Goal: Task Accomplishment & Management: Complete application form

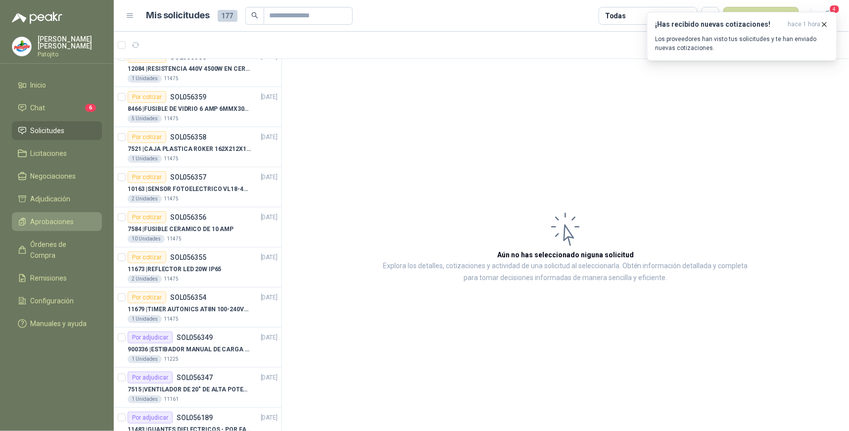
scroll to position [1367, 0]
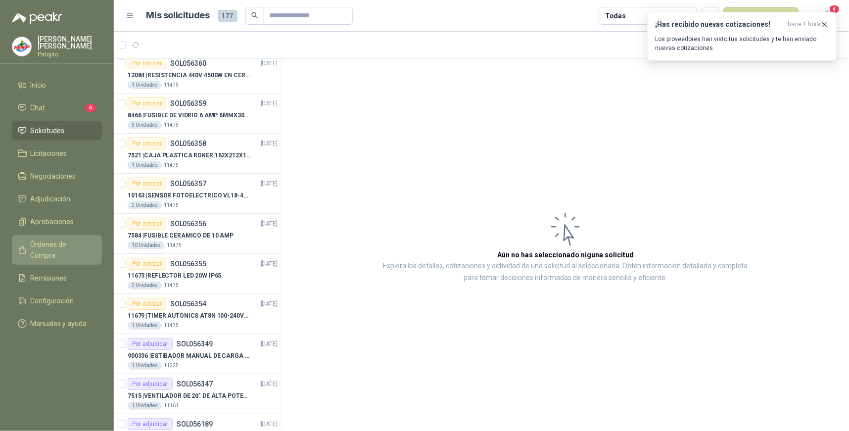
click at [60, 248] on span "Órdenes de Compra" at bounding box center [62, 250] width 62 height 22
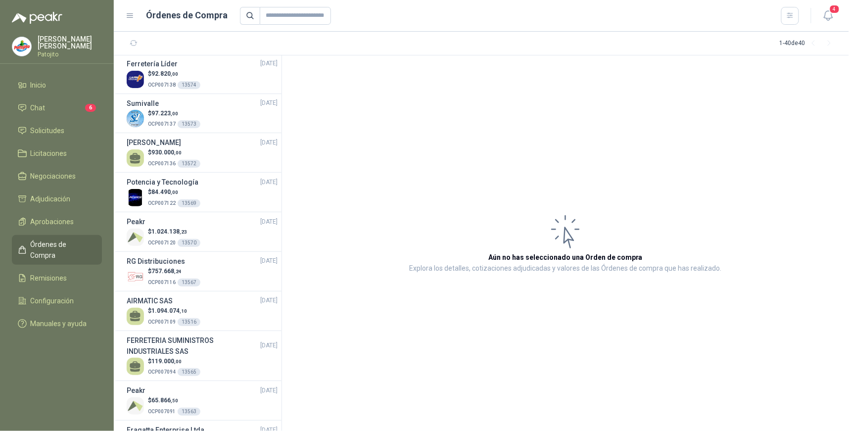
scroll to position [824, 0]
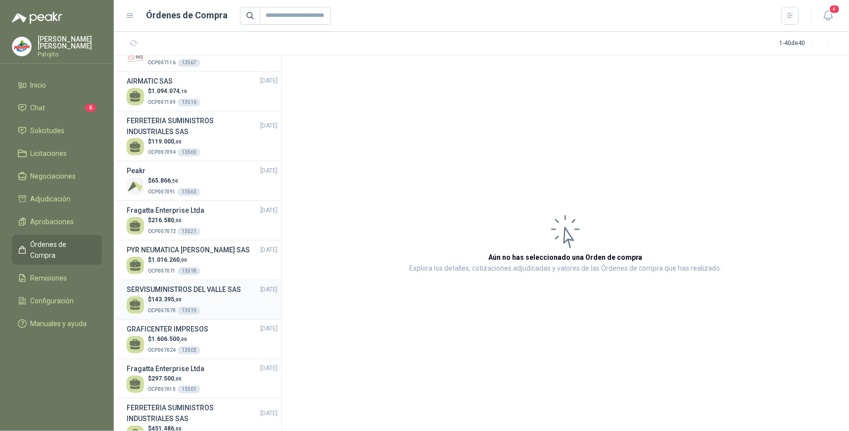
click at [210, 295] on div "$ 143.395 ,00 OCP007070 13519" at bounding box center [202, 305] width 151 height 20
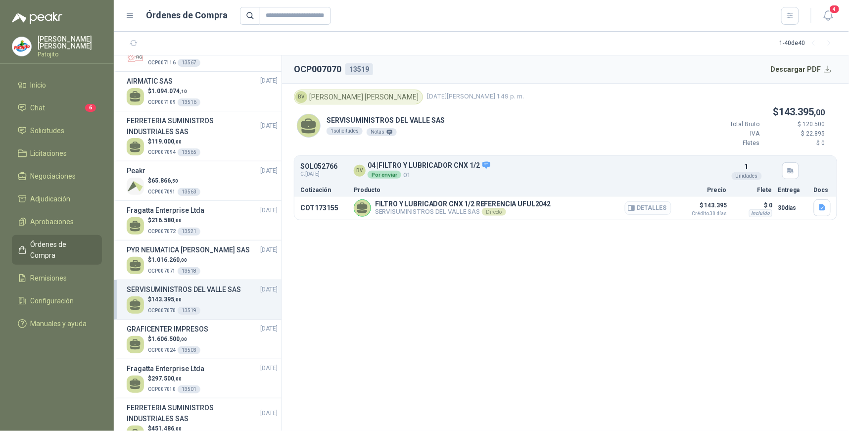
click at [656, 208] on button "Detalles" at bounding box center [648, 207] width 46 height 13
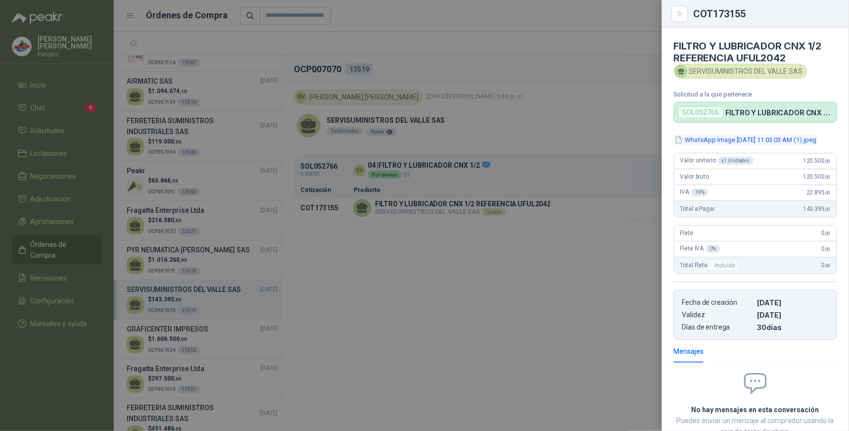
click at [754, 141] on button "WhatsApp Image 2025-08-27 at 11.03.03 AM (1).jpeg" at bounding box center [746, 140] width 144 height 10
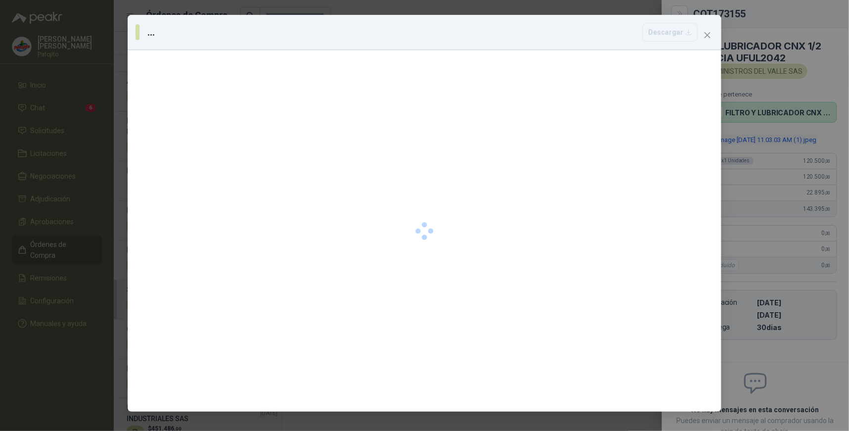
click at [754, 141] on div "... Descargar" at bounding box center [424, 215] width 849 height 431
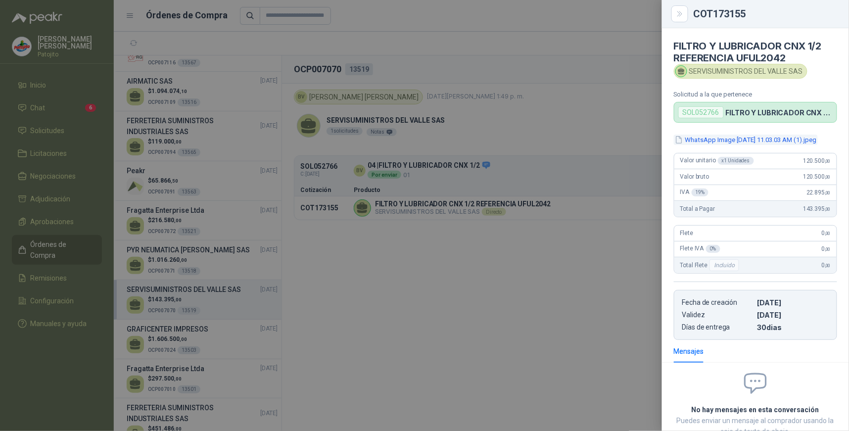
click at [786, 137] on button "WhatsApp Image 2025-08-27 at 11.03.03 AM (1).jpeg" at bounding box center [746, 140] width 144 height 10
click at [607, 283] on div at bounding box center [424, 215] width 849 height 431
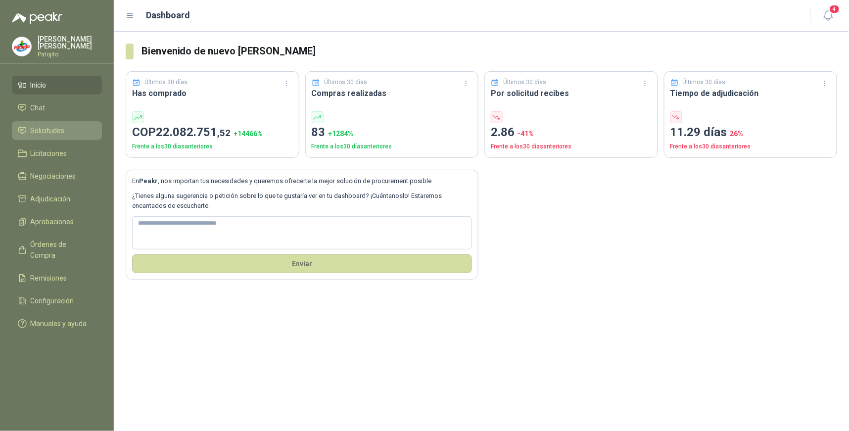
click at [71, 130] on li "Solicitudes" at bounding box center [57, 130] width 78 height 11
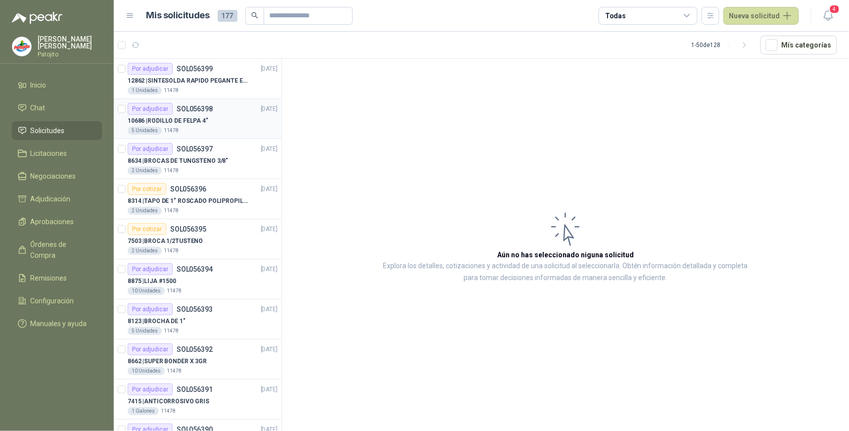
click at [238, 121] on div "10686 | RODILLO DE FELPA 4"" at bounding box center [203, 121] width 150 height 12
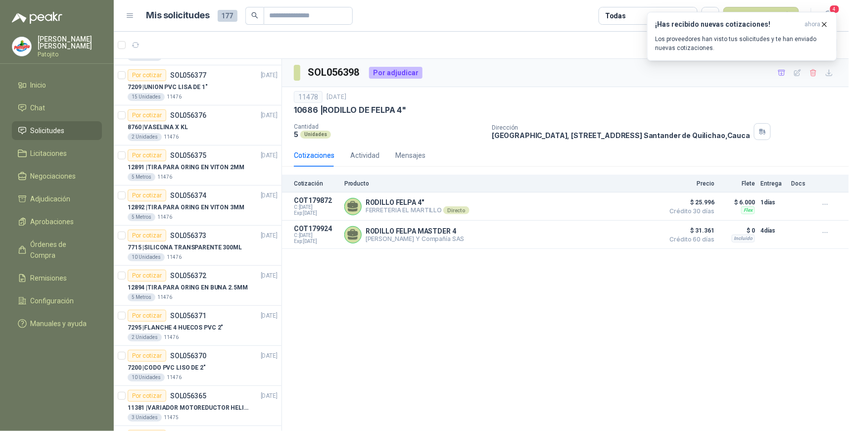
scroll to position [879, 0]
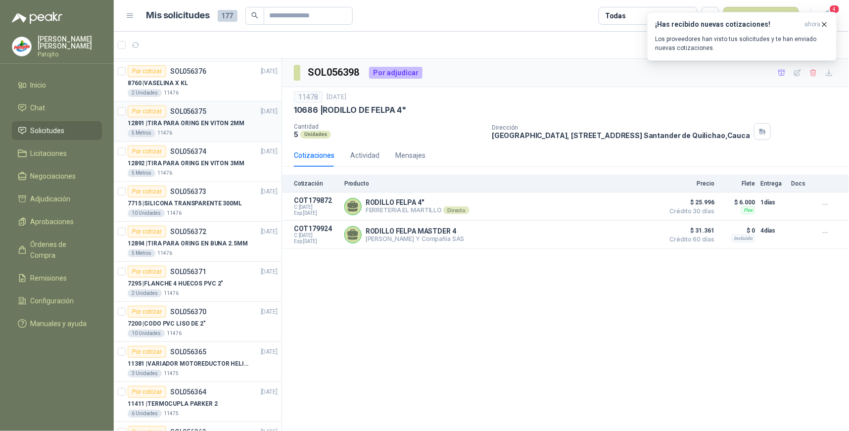
click at [193, 121] on p "12891 | TIRA PARA ORING EN VITON 2MM" at bounding box center [186, 123] width 117 height 9
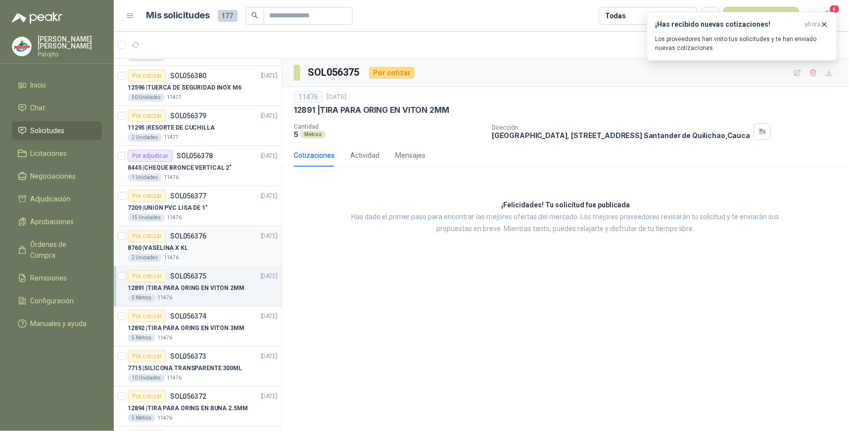
scroll to position [659, 0]
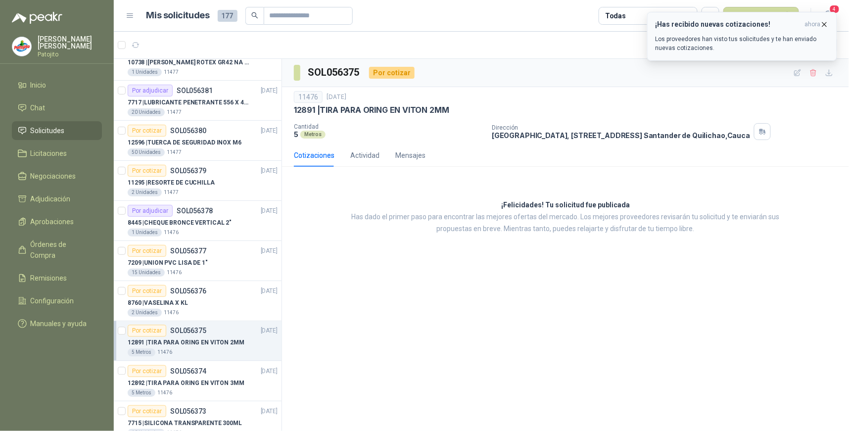
click at [692, 33] on div "¡Has recibido nuevas cotizaciones! ahora Los proveedores han visto tus solicitu…" at bounding box center [741, 36] width 173 height 32
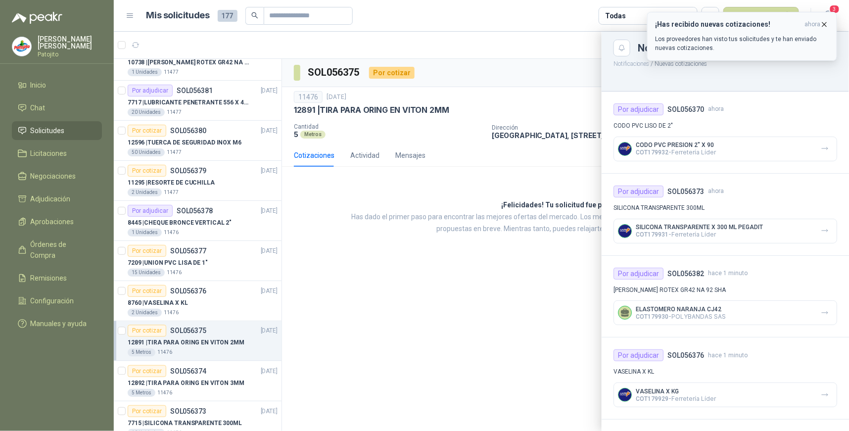
click at [822, 23] on icon "button" at bounding box center [824, 24] width 8 height 8
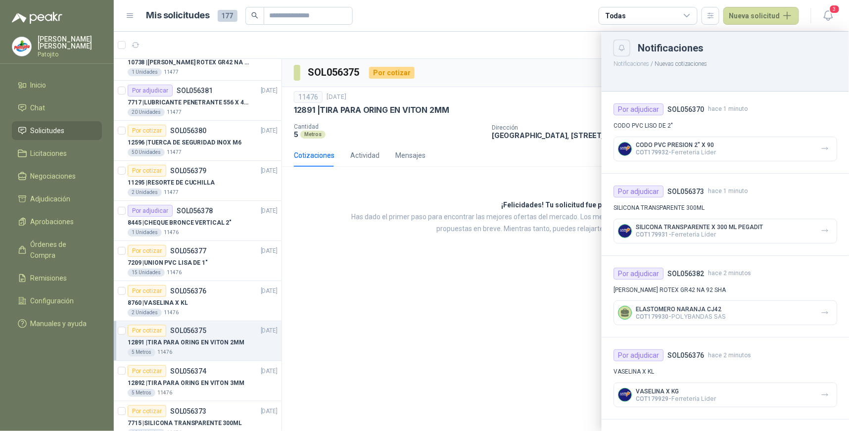
click at [618, 45] on icon "Close" at bounding box center [622, 48] width 8 height 8
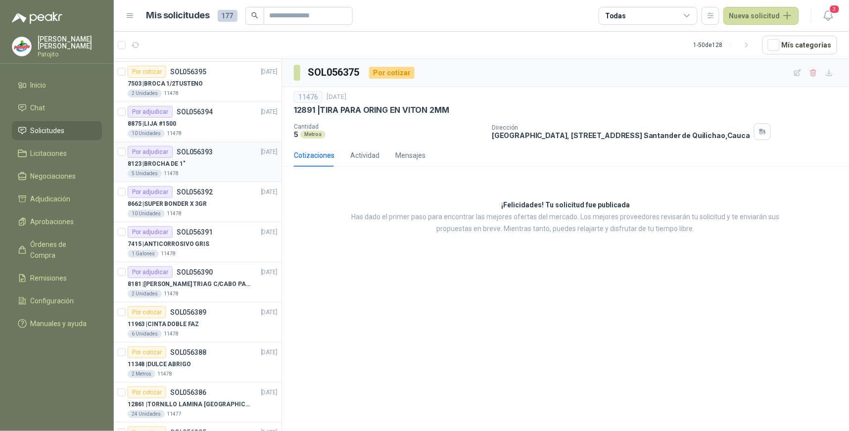
scroll to position [0, 0]
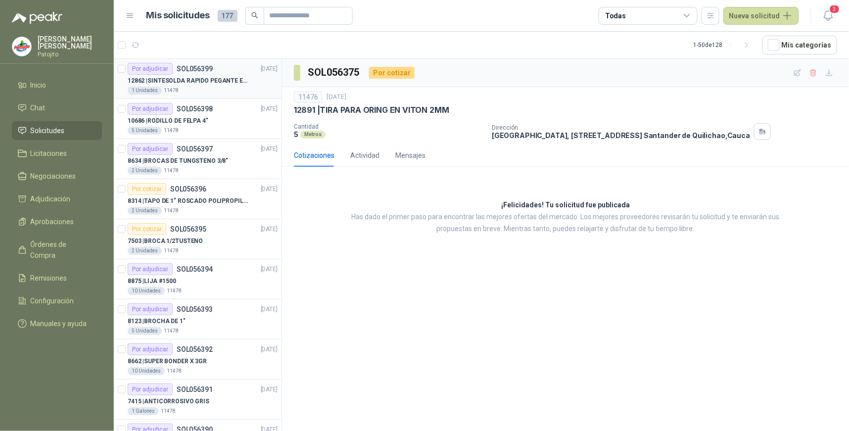
click at [221, 87] on div "1 Unidades 11478" at bounding box center [203, 91] width 150 height 8
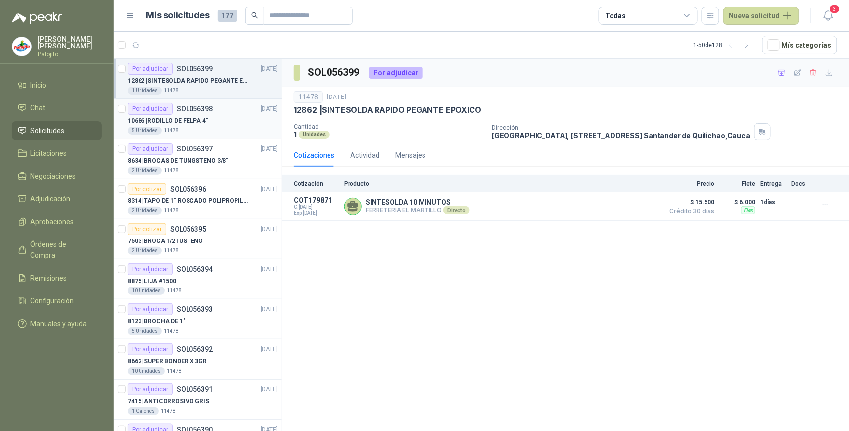
click at [208, 114] on div "Por adjudicar SOL056398" at bounding box center [170, 109] width 85 height 12
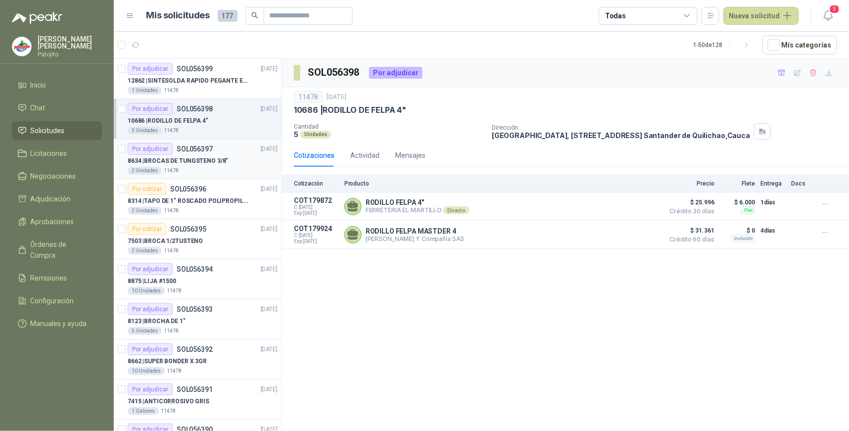
click at [207, 152] on p "SOL056397" at bounding box center [195, 148] width 36 height 7
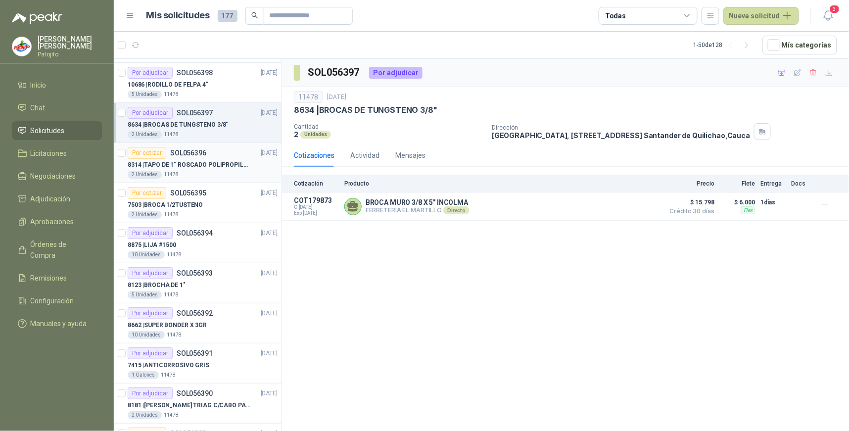
scroll to position [55, 0]
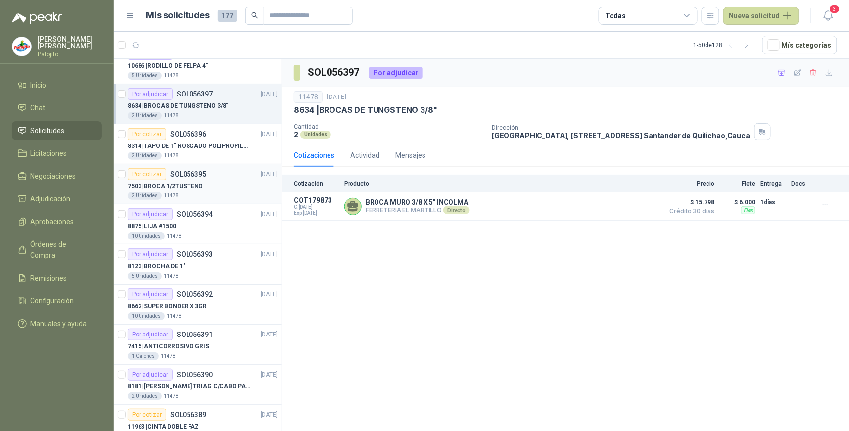
click at [214, 185] on div "7503 | BROCA 1/2TUSTENO" at bounding box center [203, 186] width 150 height 12
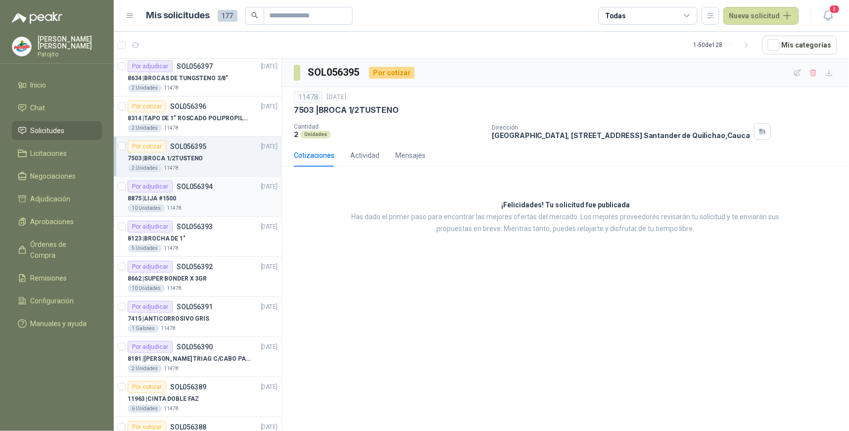
scroll to position [110, 0]
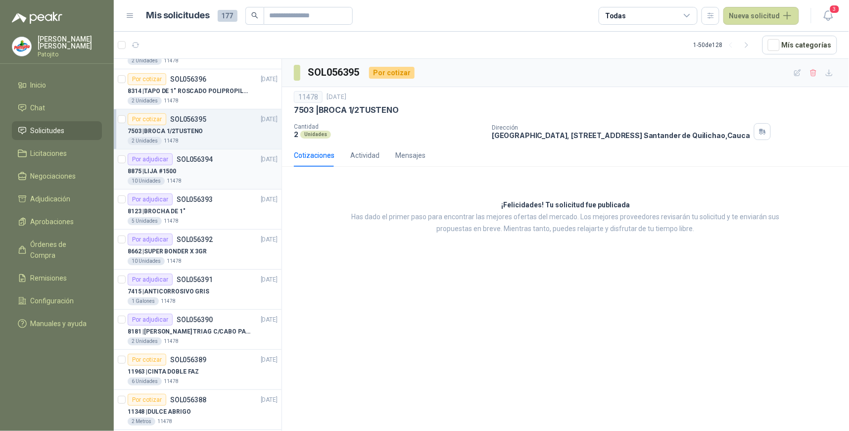
click at [224, 167] on div "8875 | LIJA #1500" at bounding box center [203, 171] width 150 height 12
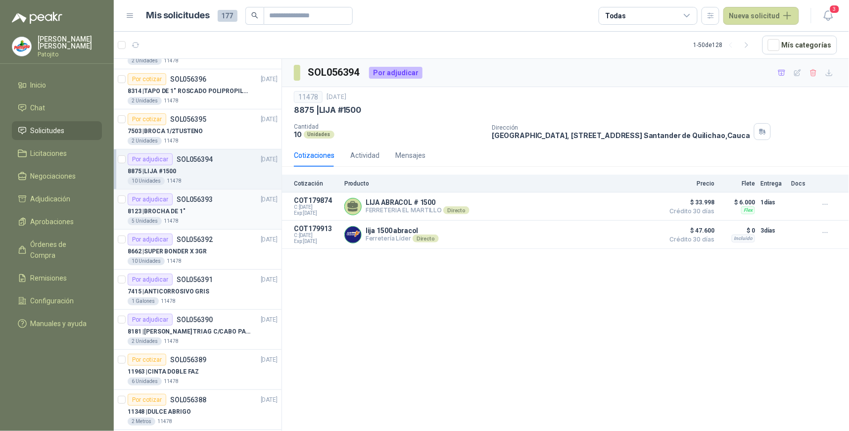
click at [206, 204] on div "Por adjudicar SOL056393" at bounding box center [170, 199] width 85 height 12
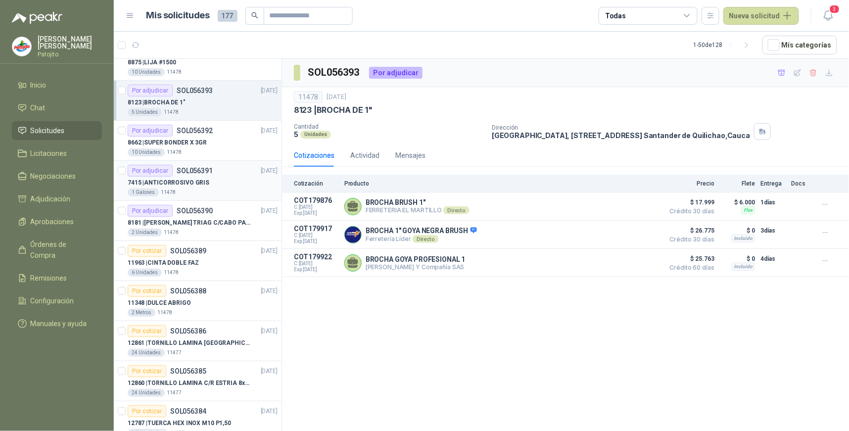
scroll to position [220, 0]
click at [225, 138] on div "8662 | SUPER BONDER X 3GR" at bounding box center [203, 142] width 150 height 12
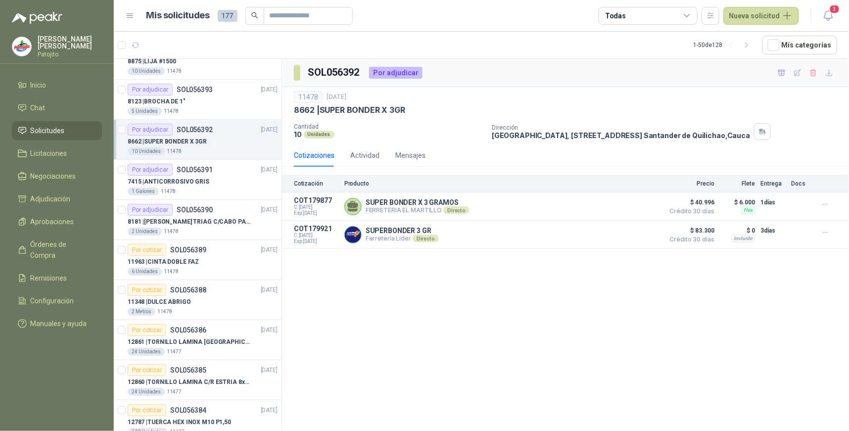
click at [691, 12] on icon at bounding box center [686, 15] width 9 height 9
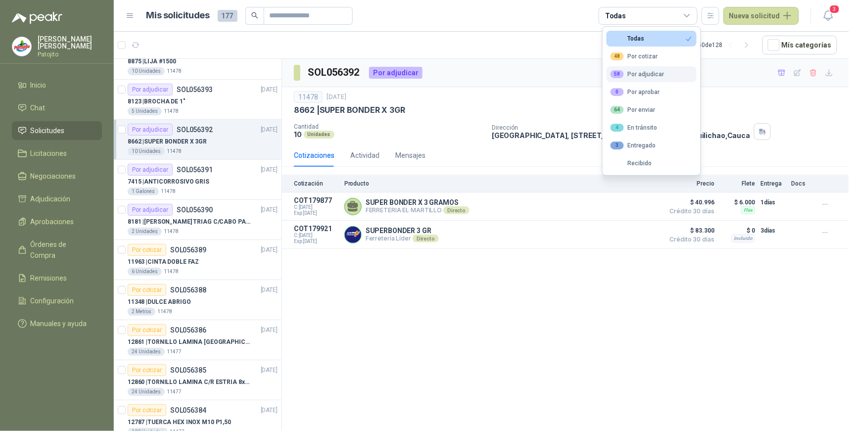
click at [644, 73] on div "58 Por adjudicar" at bounding box center [637, 74] width 54 height 8
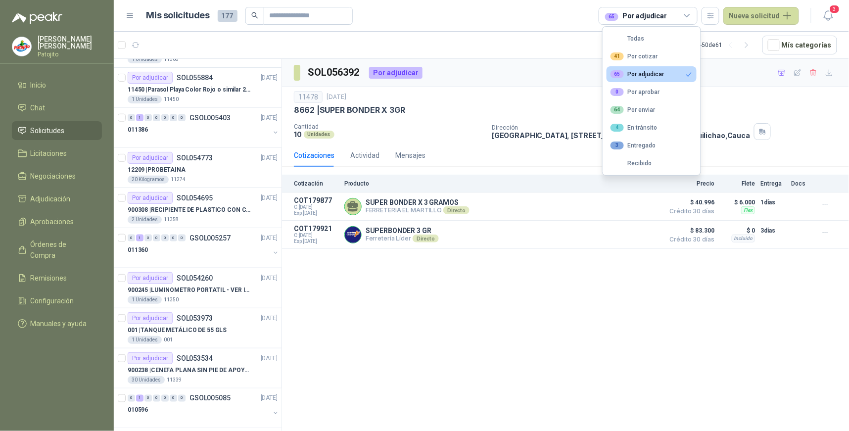
scroll to position [1642, 0]
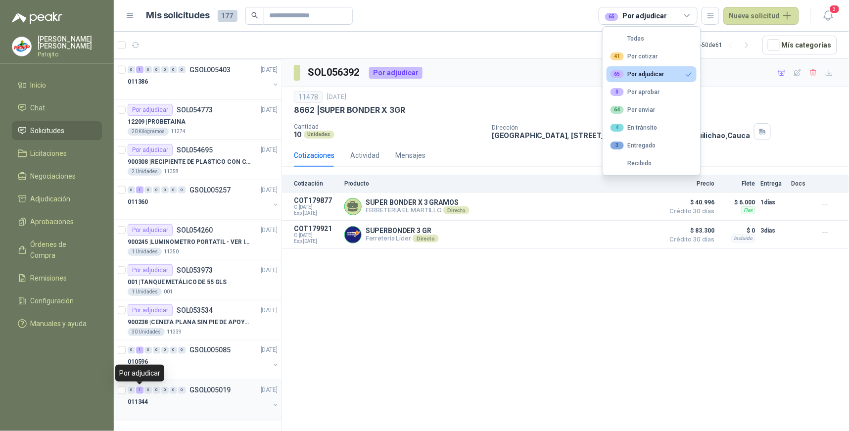
click at [136, 388] on div "1" at bounding box center [139, 390] width 7 height 7
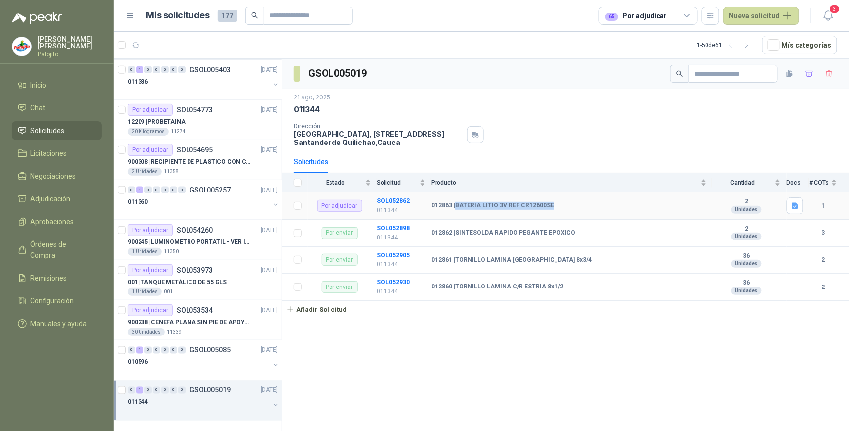
drag, startPoint x: 549, startPoint y: 204, endPoint x: 457, endPoint y: 201, distance: 92.0
click at [457, 202] on b "012863 | BATERIA LITIO 3V REF CR12600SE" at bounding box center [492, 206] width 123 height 8
drag, startPoint x: 457, startPoint y: 201, endPoint x: 466, endPoint y: 203, distance: 9.0
copy b "BATERIA LITIO 3V REF CR12600SE"
click at [785, 18] on button "Nueva solicitud" at bounding box center [761, 16] width 76 height 18
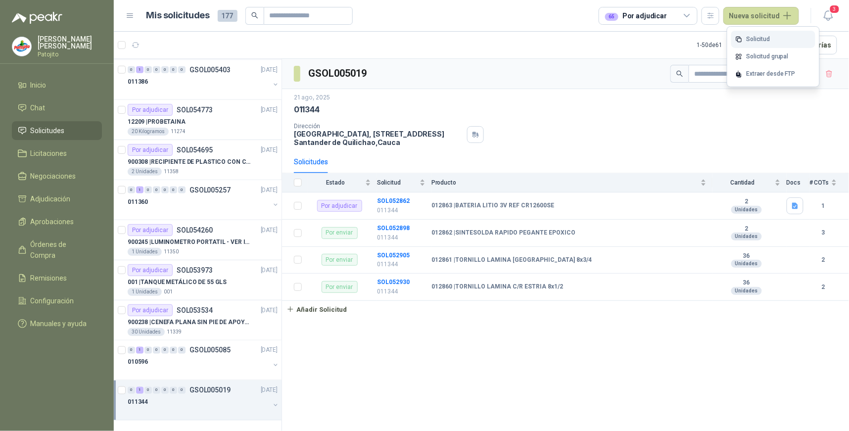
click at [763, 40] on link "Solicitud" at bounding box center [773, 39] width 84 height 17
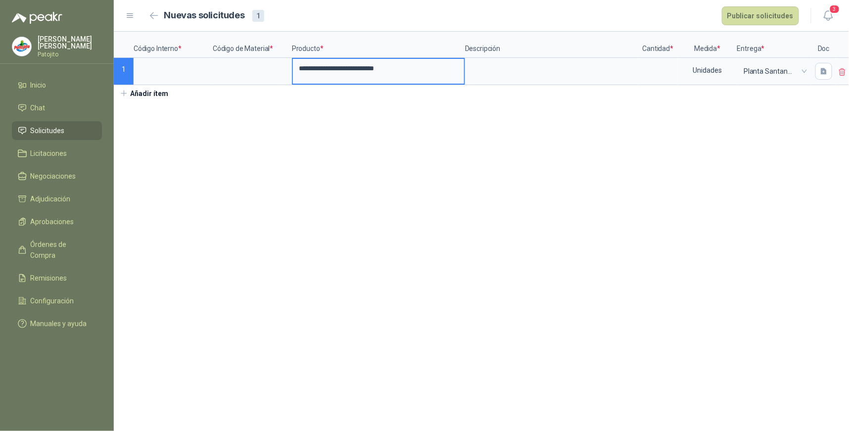
click at [359, 199] on section "**********" at bounding box center [481, 231] width 735 height 399
click at [180, 67] on input at bounding box center [173, 68] width 77 height 19
click at [665, 70] on input at bounding box center [658, 68] width 38 height 19
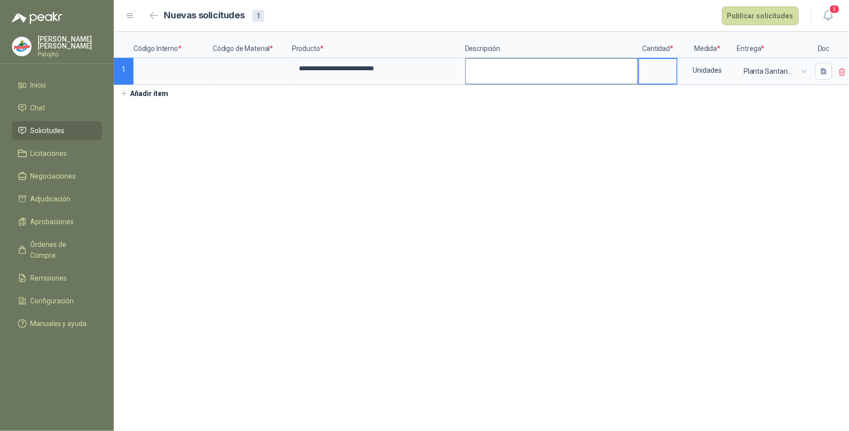
type input "*"
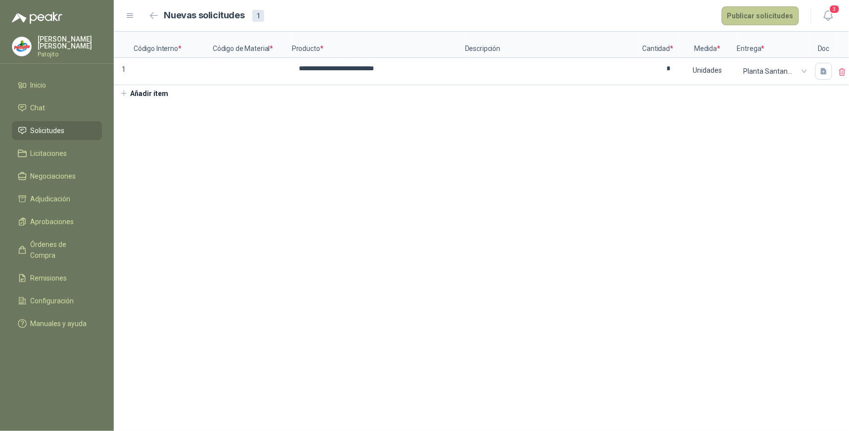
click at [783, 18] on button "Publicar solicitudes" at bounding box center [760, 15] width 77 height 19
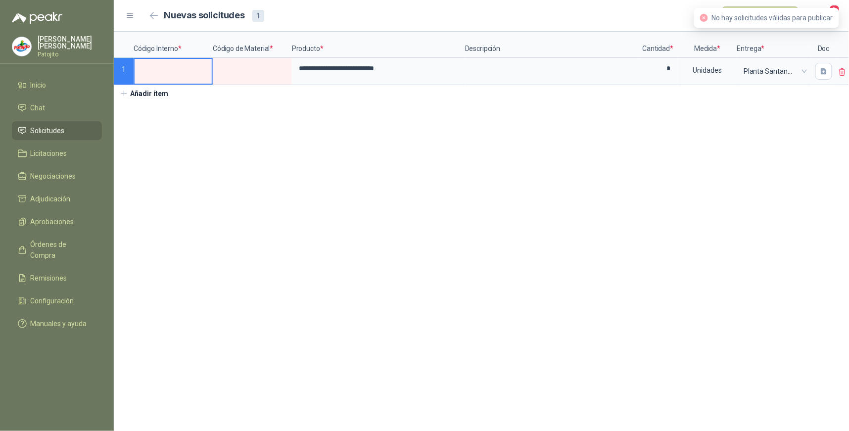
click at [182, 71] on input at bounding box center [173, 68] width 77 height 19
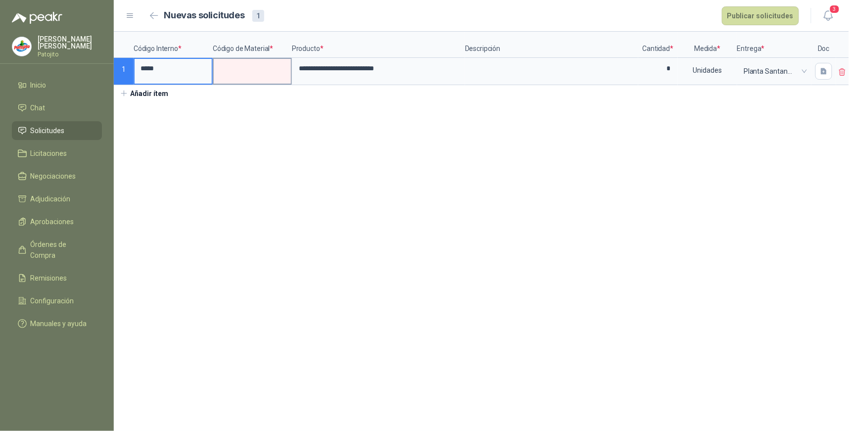
type input "*****"
click at [265, 71] on input at bounding box center [252, 68] width 77 height 19
type input "*****"
click at [376, 121] on section "**********" at bounding box center [481, 231] width 735 height 399
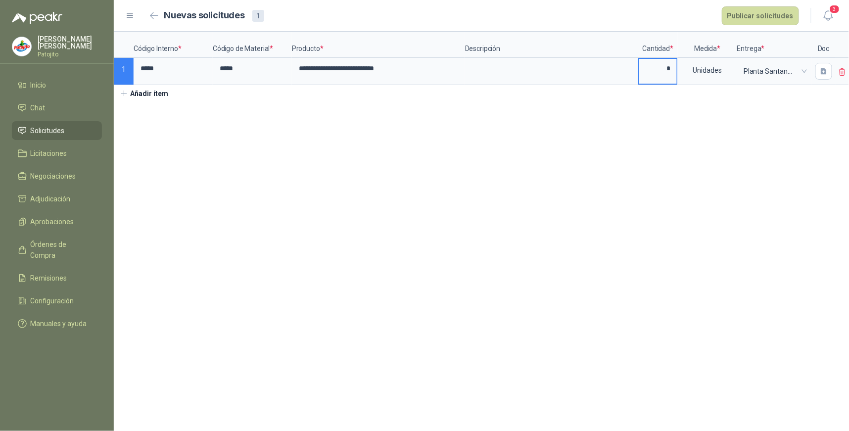
click at [669, 72] on input "*" at bounding box center [658, 68] width 38 height 19
type input "*"
click at [820, 70] on icon "button" at bounding box center [823, 71] width 6 height 6
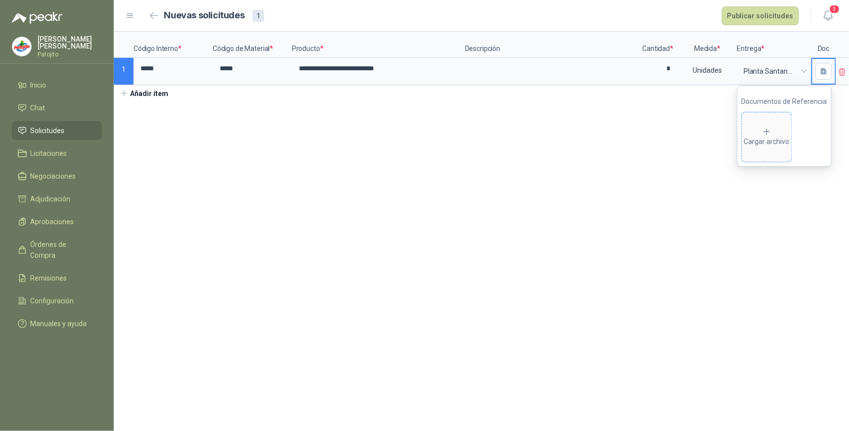
click at [770, 137] on div "Cargar archivo" at bounding box center [766, 137] width 45 height 20
click at [748, 133] on span "button" at bounding box center [753, 137] width 12 height 8
click at [782, 132] on div "Cargar archivo" at bounding box center [766, 137] width 45 height 20
click at [555, 139] on section "**********" at bounding box center [481, 231] width 735 height 399
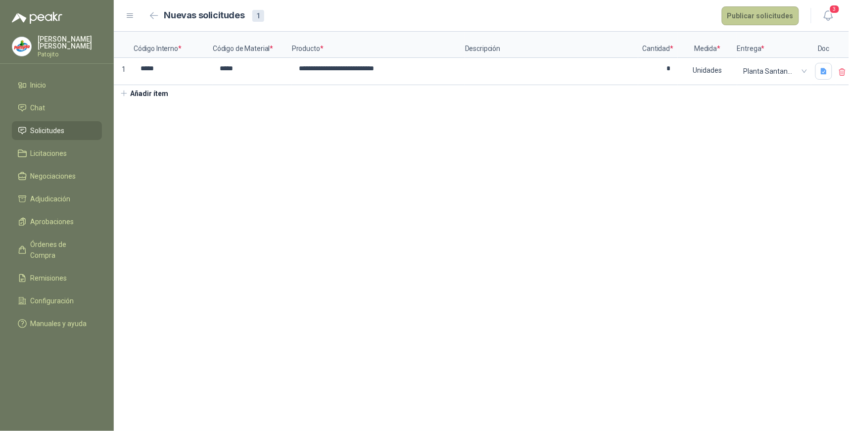
click at [746, 15] on button "Publicar solicitudes" at bounding box center [760, 15] width 77 height 19
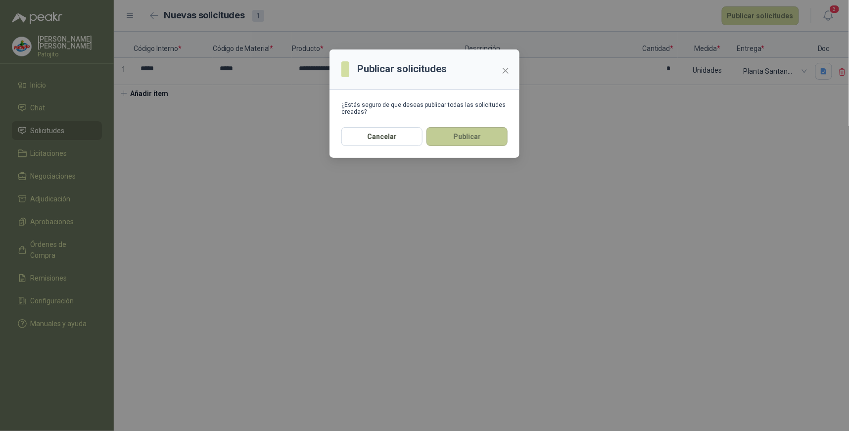
click at [462, 135] on button "Publicar" at bounding box center [466, 136] width 81 height 19
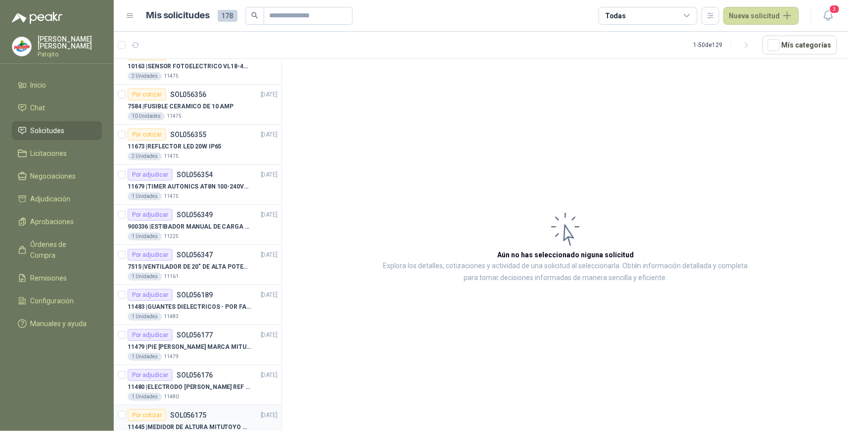
scroll to position [1642, 0]
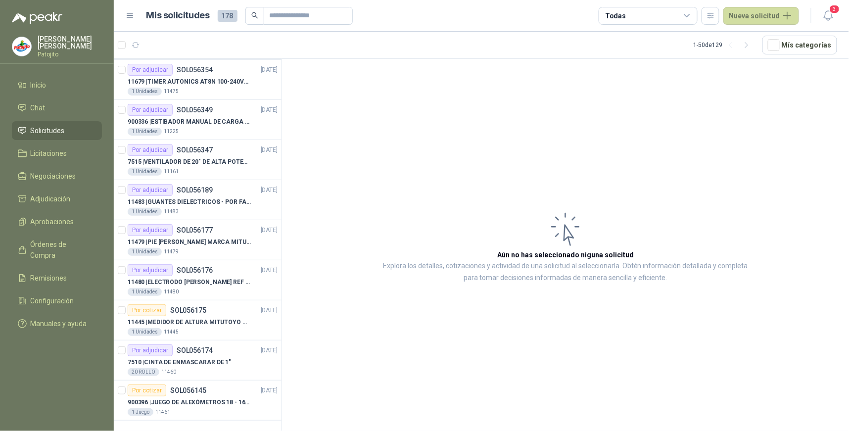
click at [90, 127] on li "Solicitudes" at bounding box center [57, 130] width 78 height 11
click at [747, 45] on icon "button" at bounding box center [746, 45] width 8 height 8
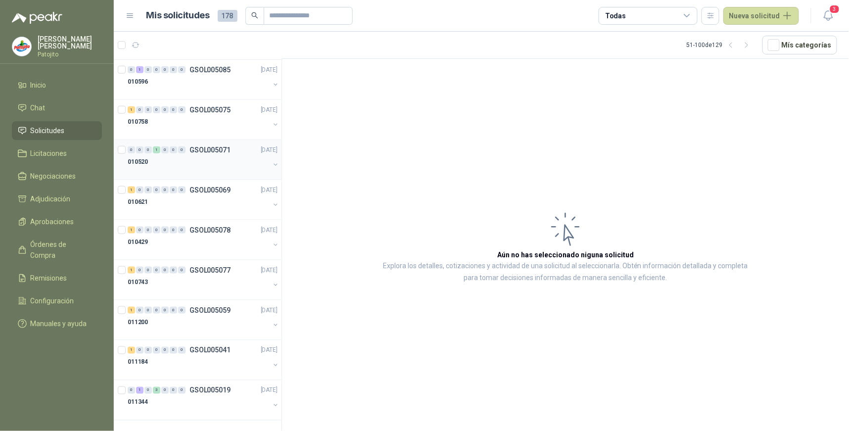
click at [151, 151] on div "0" at bounding box center [147, 149] width 7 height 7
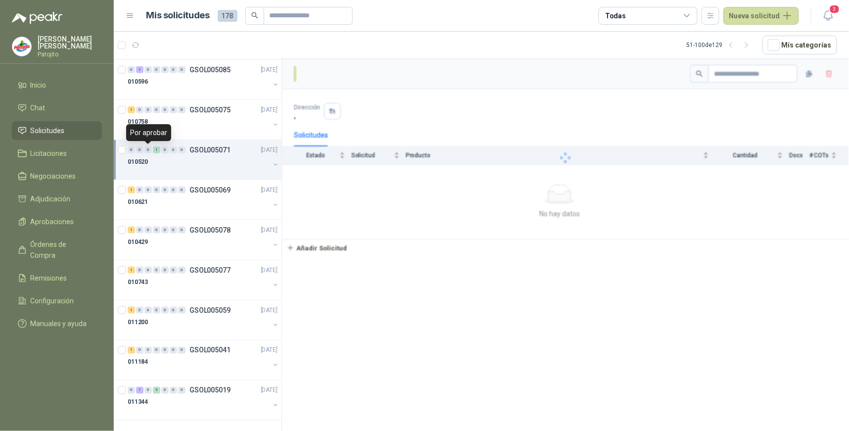
click at [154, 152] on div "1" at bounding box center [156, 149] width 7 height 7
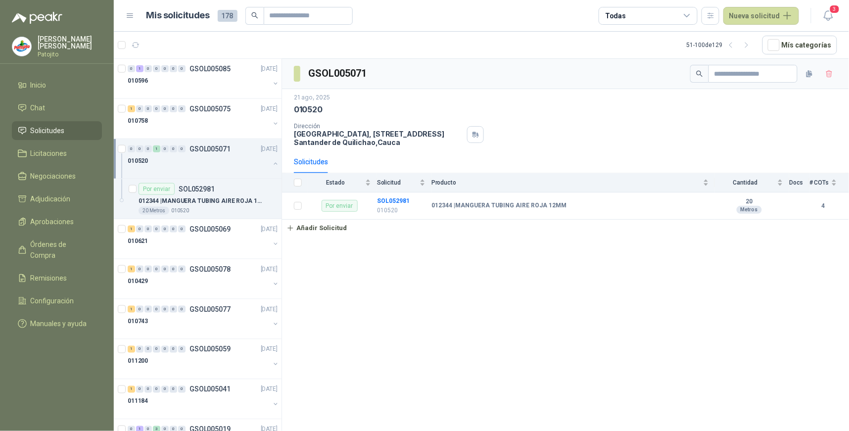
scroll to position [1682, 0]
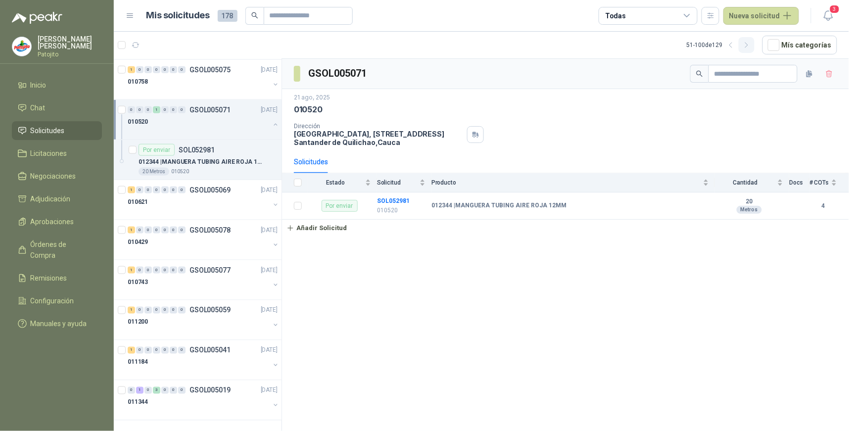
click at [750, 46] on icon "button" at bounding box center [746, 45] width 8 height 8
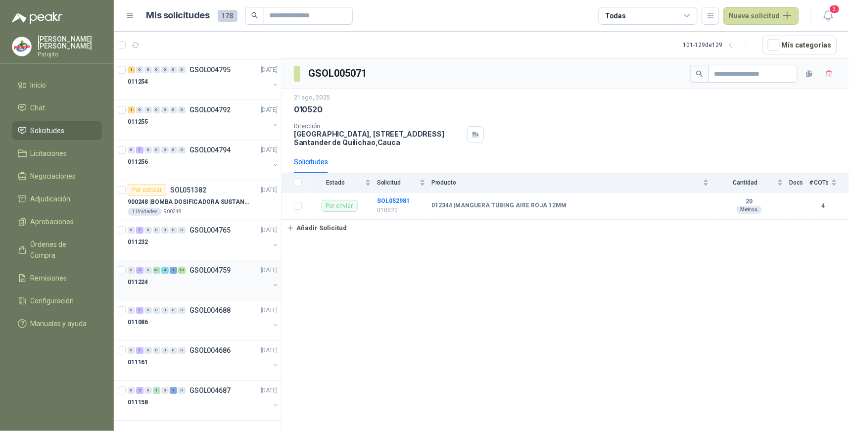
scroll to position [800, 0]
click at [172, 392] on div "1" at bounding box center [173, 390] width 7 height 7
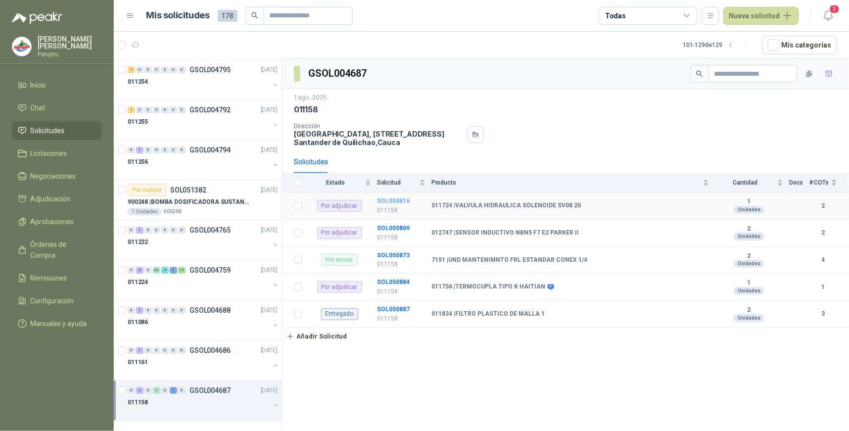
click at [398, 200] on b "SOL050816" at bounding box center [393, 200] width 33 height 7
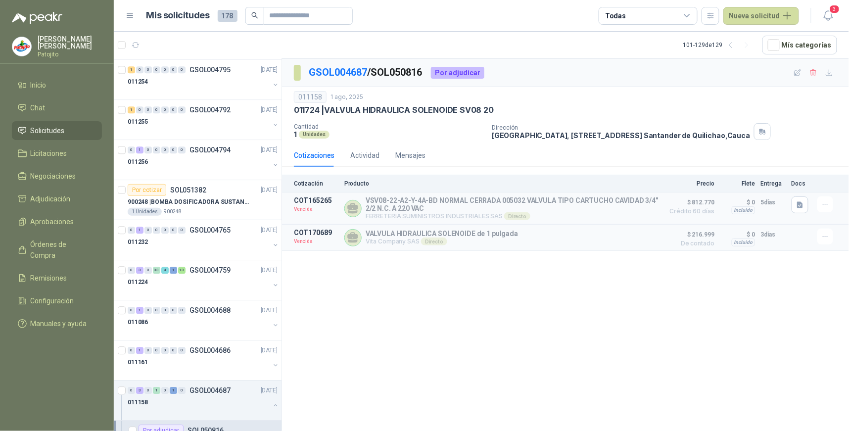
click at [317, 389] on div "GSOL004687 / SOL050816 Por adjudicar 011158 1 ago, 2025 011724 | VALVULA HIDRAU…" at bounding box center [565, 246] width 567 height 375
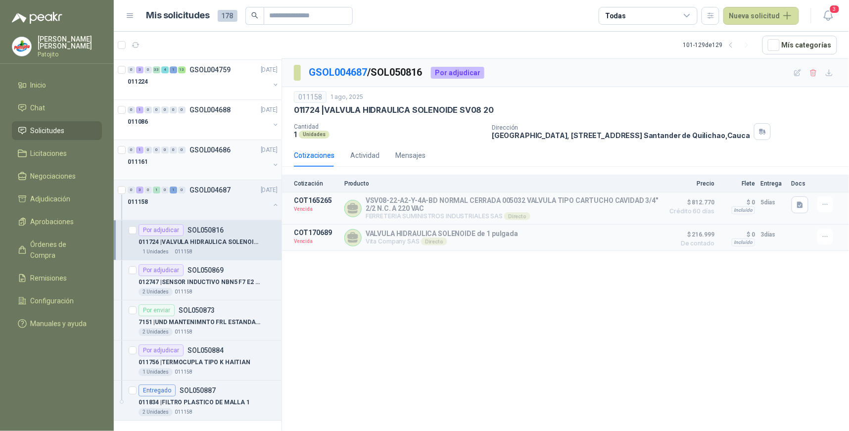
scroll to position [1001, 0]
click at [201, 351] on p "SOL050884" at bounding box center [205, 350] width 36 height 7
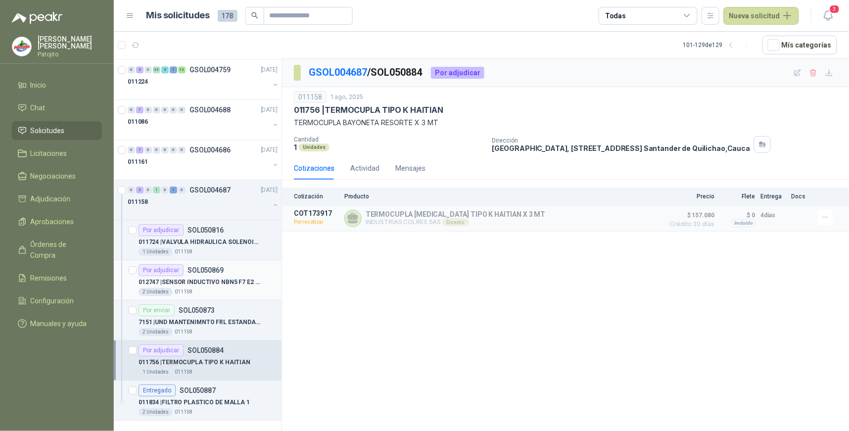
click at [177, 271] on div "Por adjudicar" at bounding box center [160, 270] width 45 height 12
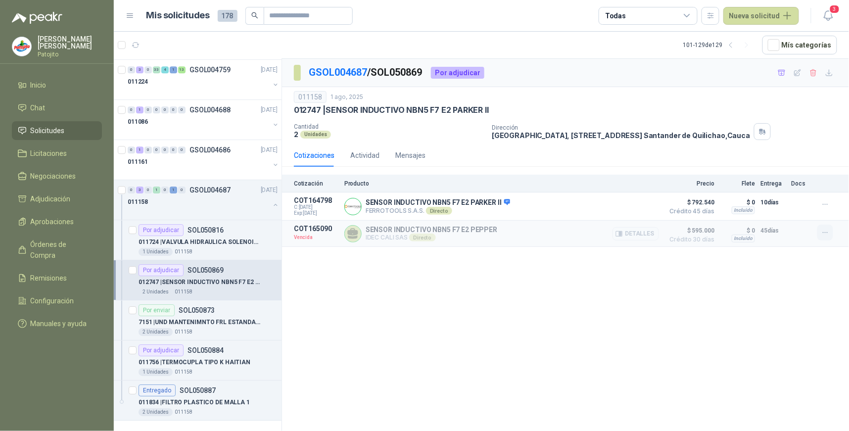
click at [827, 230] on icon "button" at bounding box center [825, 232] width 8 height 8
click at [818, 208] on button "Solicitar Recotización" at bounding box center [805, 211] width 79 height 16
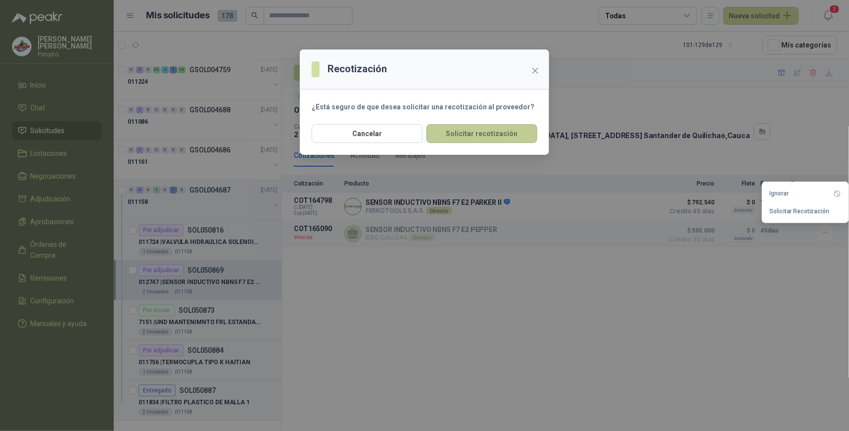
click at [511, 131] on button "Solicitar recotización" at bounding box center [481, 133] width 111 height 19
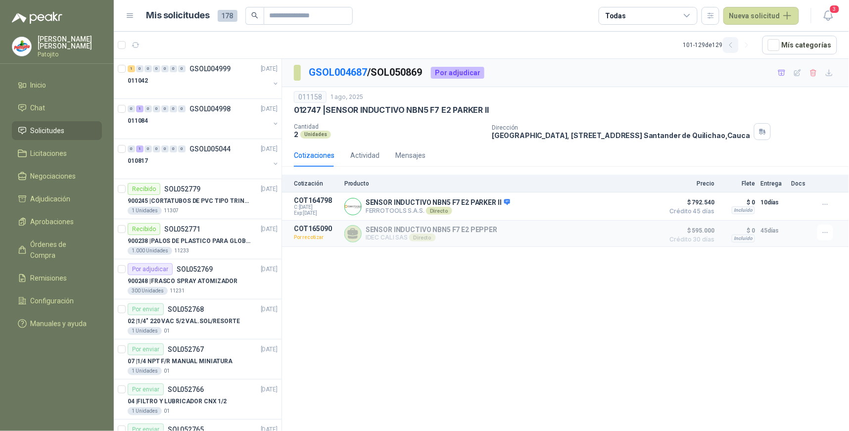
click at [731, 46] on icon "button" at bounding box center [730, 45] width 2 height 5
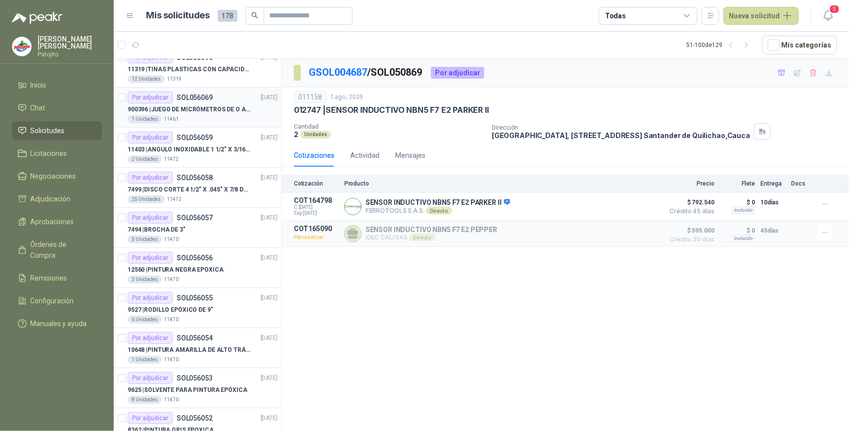
scroll to position [110, 0]
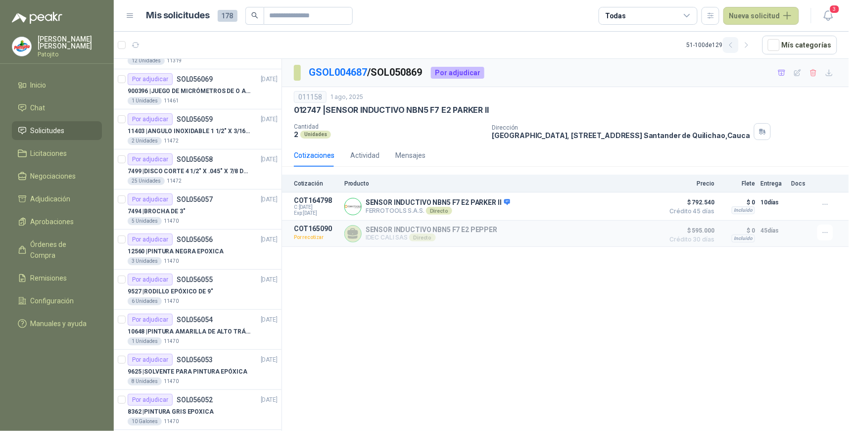
click at [731, 46] on icon "button" at bounding box center [731, 45] width 8 height 8
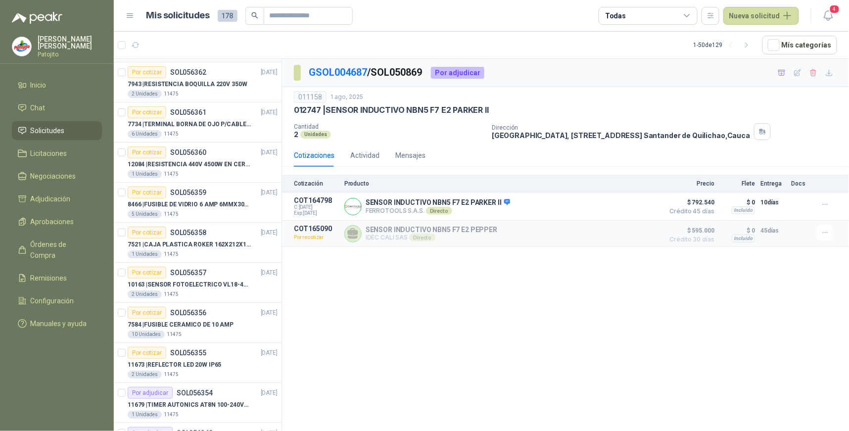
scroll to position [1642, 0]
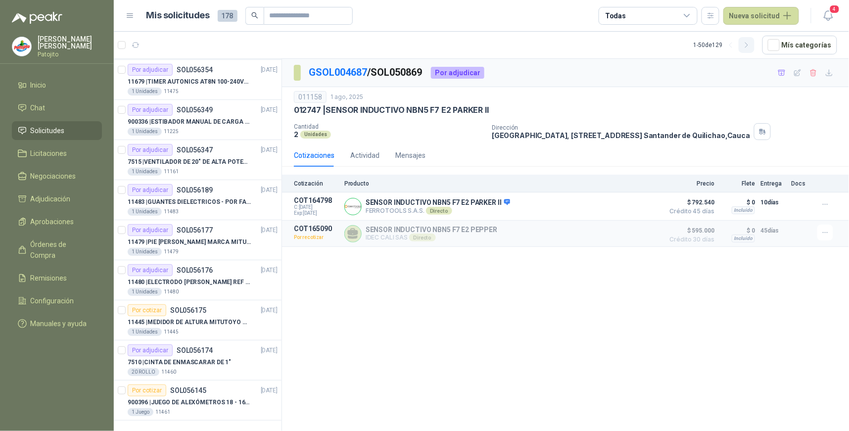
click at [751, 46] on icon "button" at bounding box center [746, 45] width 8 height 8
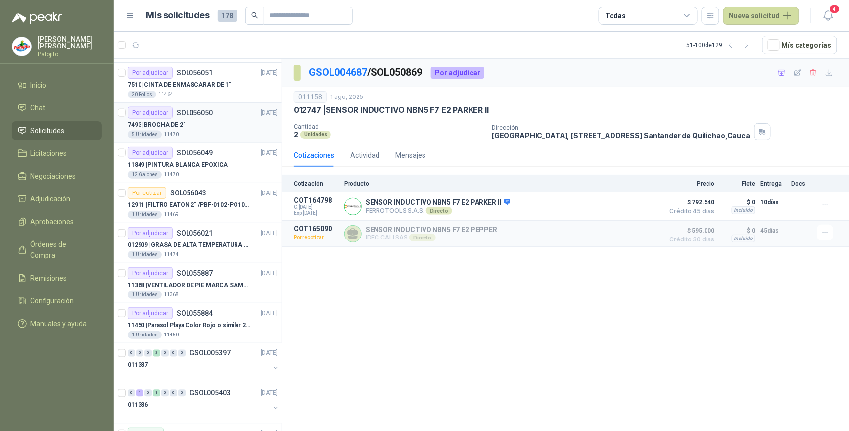
scroll to position [495, 0]
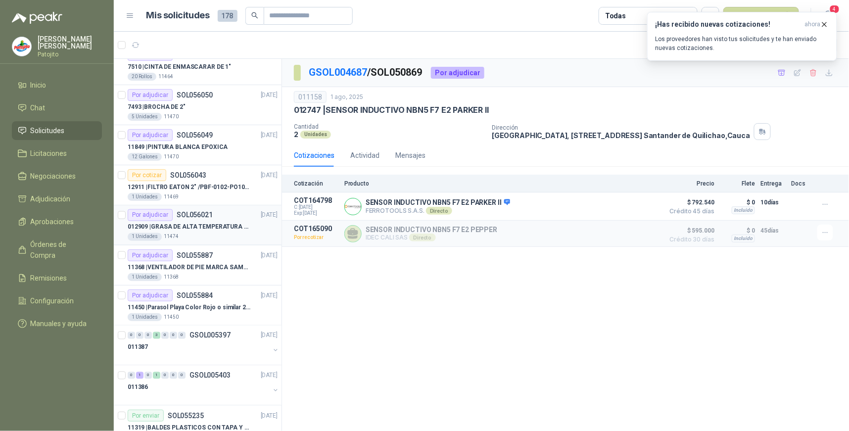
click at [184, 216] on p "SOL056021" at bounding box center [195, 215] width 36 height 7
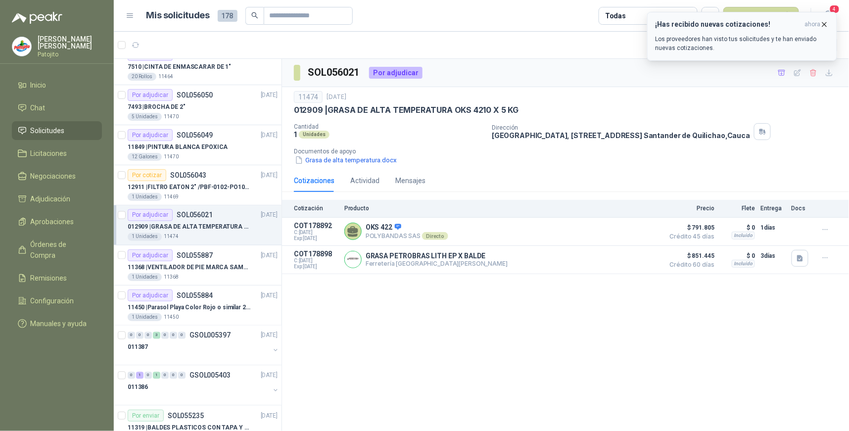
click at [825, 24] on icon "button" at bounding box center [824, 24] width 8 height 8
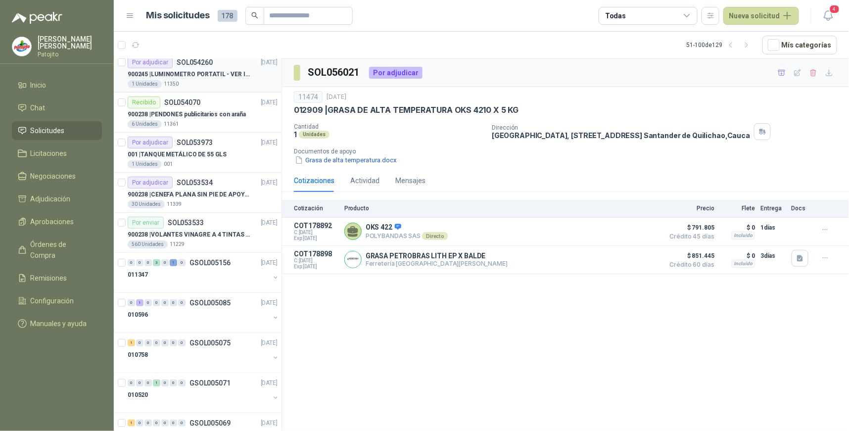
scroll to position [1428, 0]
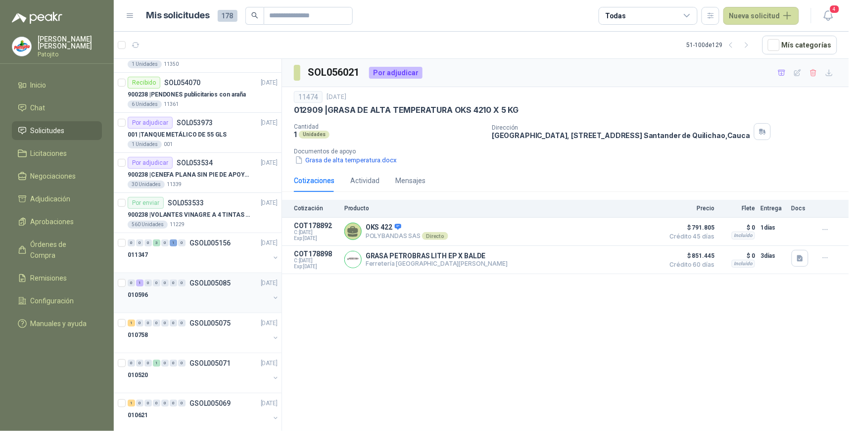
click at [140, 284] on div "1" at bounding box center [139, 282] width 7 height 7
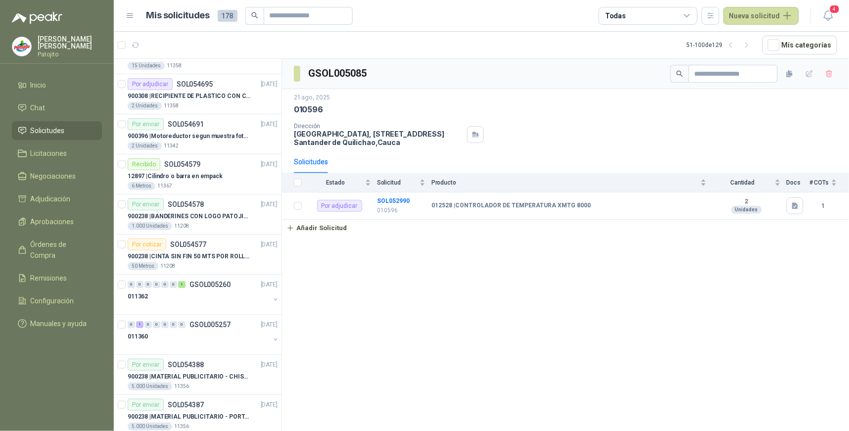
scroll to position [983, 0]
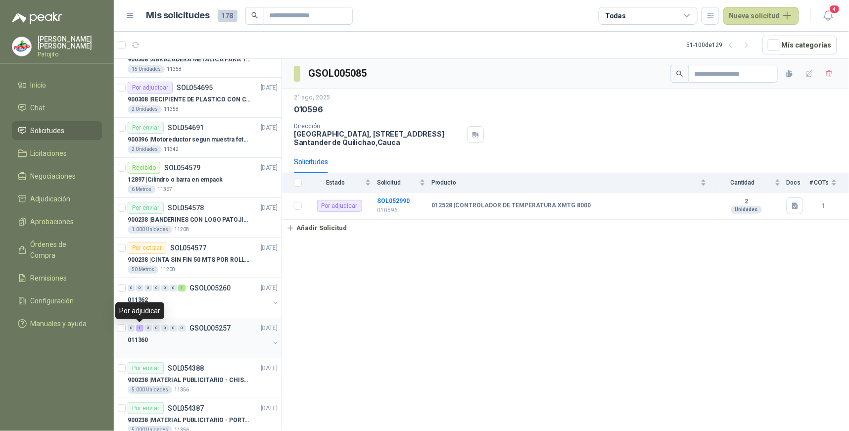
click at [137, 329] on div "1" at bounding box center [139, 327] width 7 height 7
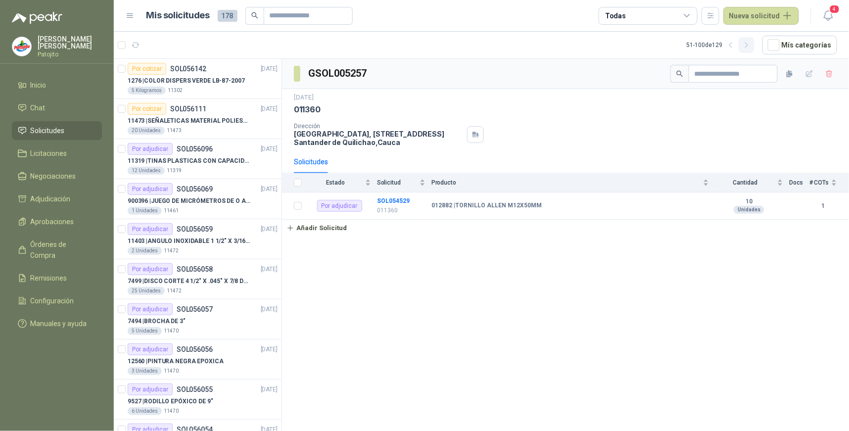
click at [747, 44] on icon "button" at bounding box center [746, 45] width 8 height 8
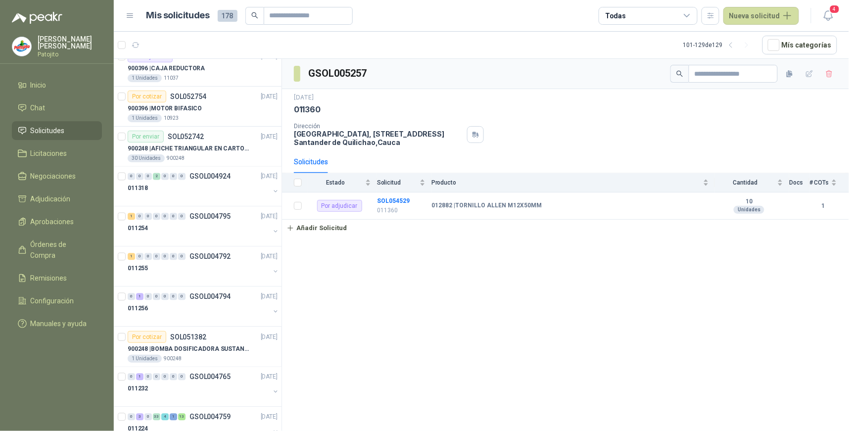
scroll to position [800, 0]
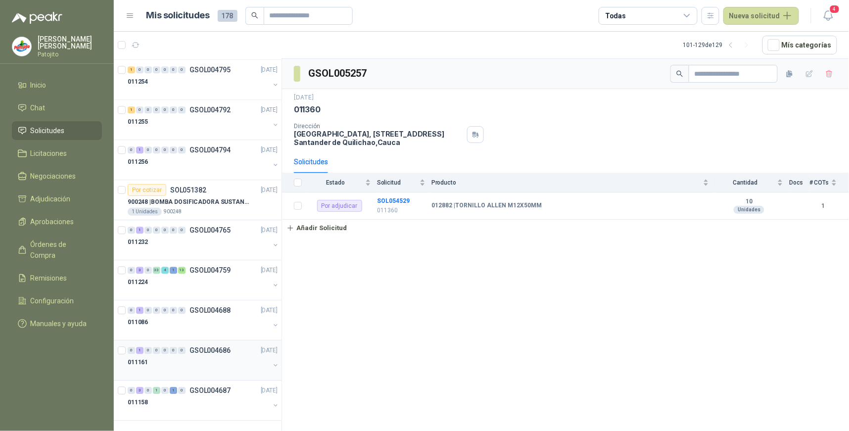
click at [140, 352] on div "1" at bounding box center [139, 350] width 7 height 7
click at [138, 311] on div "1" at bounding box center [139, 310] width 7 height 7
